Goal: Task Accomplishment & Management: Manage account settings

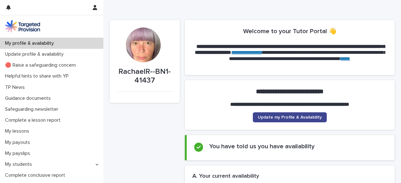
click at [290, 117] on span "Update my Profile & Availability" at bounding box center [290, 117] width 64 height 4
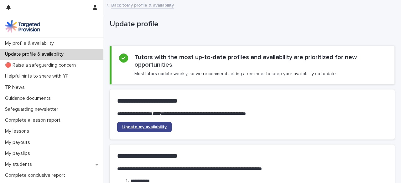
click at [155, 126] on span "Update my availability" at bounding box center [144, 127] width 44 height 4
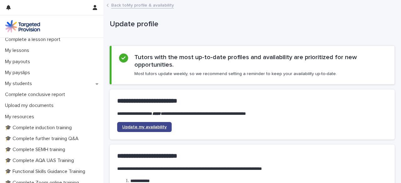
scroll to position [80, 0]
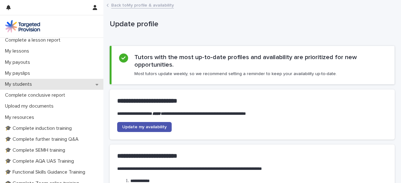
click at [96, 86] on icon at bounding box center [97, 84] width 3 height 4
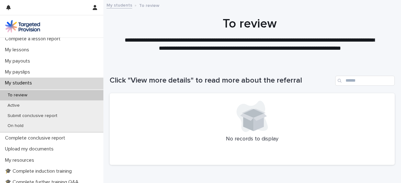
scroll to position [81, 0]
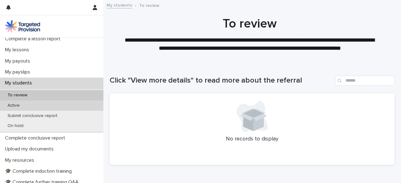
click at [59, 107] on div "Active" at bounding box center [51, 106] width 103 height 10
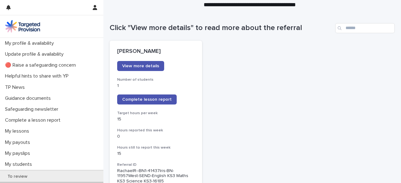
scroll to position [57, 0]
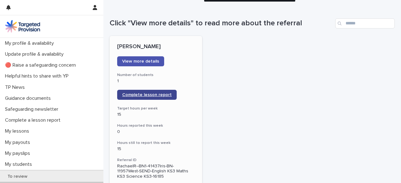
click at [160, 95] on span "Complete lesson report" at bounding box center [147, 95] width 50 height 4
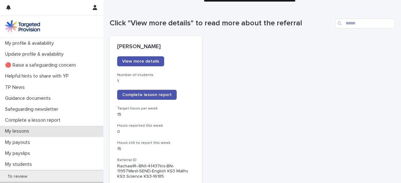
click at [24, 133] on p "My lessons" at bounding box center [19, 131] width 32 height 6
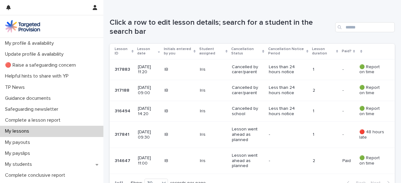
scroll to position [104, 0]
